Goal: Information Seeking & Learning: Learn about a topic

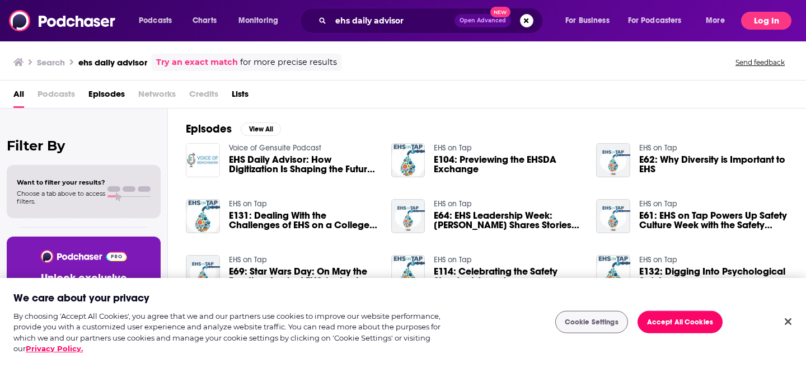
click at [782, 20] on button "Log In" at bounding box center [766, 21] width 50 height 18
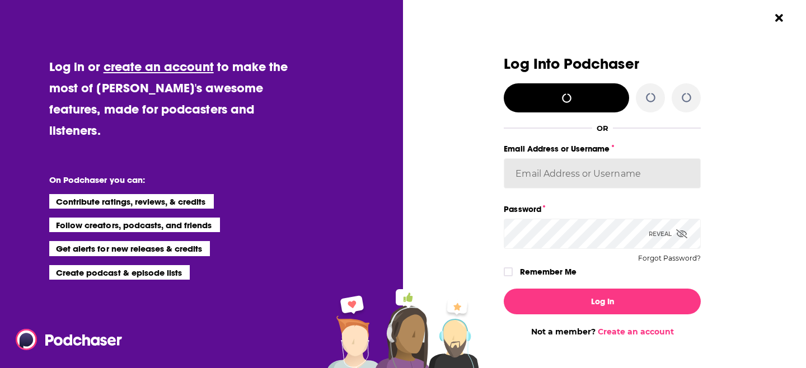
type input "[EMAIL_ADDRESS][DOMAIN_NAME]"
click at [563, 316] on div "Log In Not a member? Create an account" at bounding box center [602, 308] width 197 height 57
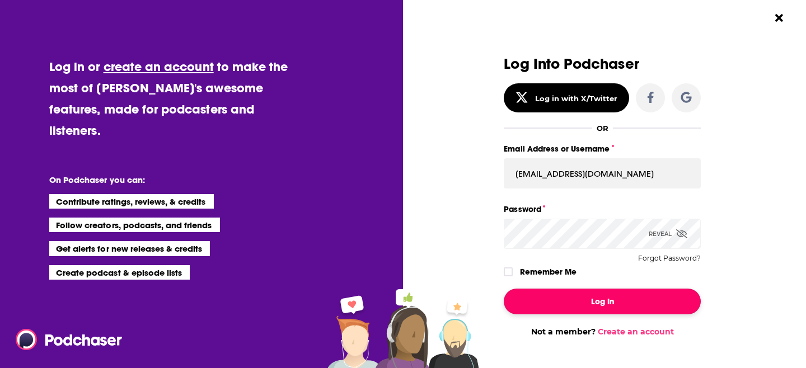
click at [565, 312] on button "Log In" at bounding box center [602, 302] width 197 height 26
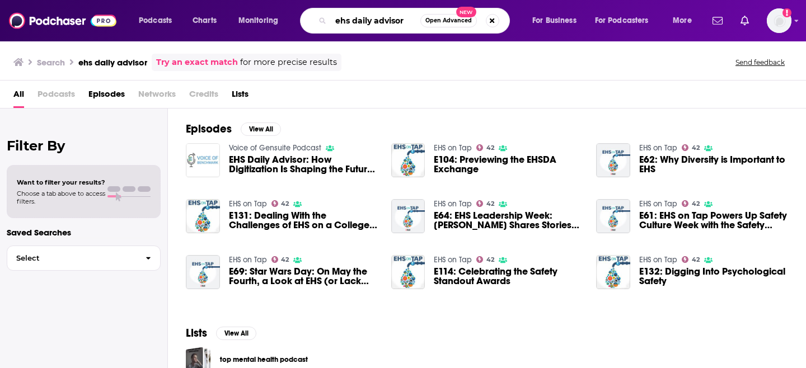
click at [362, 21] on input "ehs daily advisor" at bounding box center [376, 21] width 90 height 18
type input "tech talks daily"
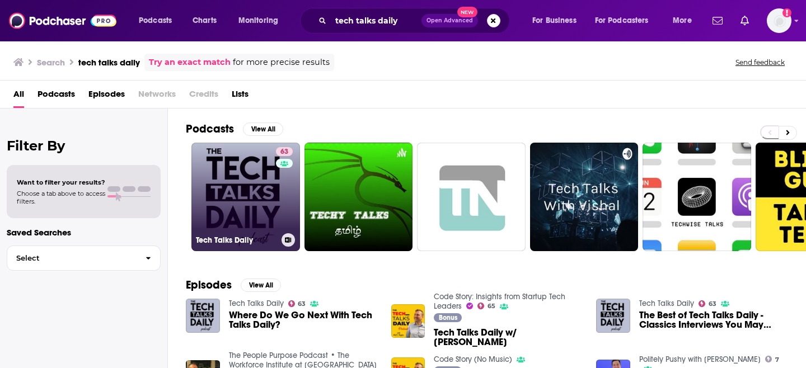
click at [255, 246] on div "Tech Talks Daily" at bounding box center [246, 239] width 100 height 13
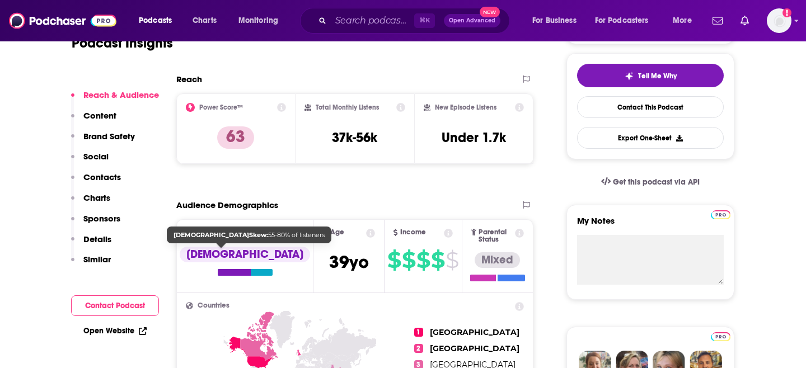
scroll to position [252, 0]
